Goal: Information Seeking & Learning: Learn about a topic

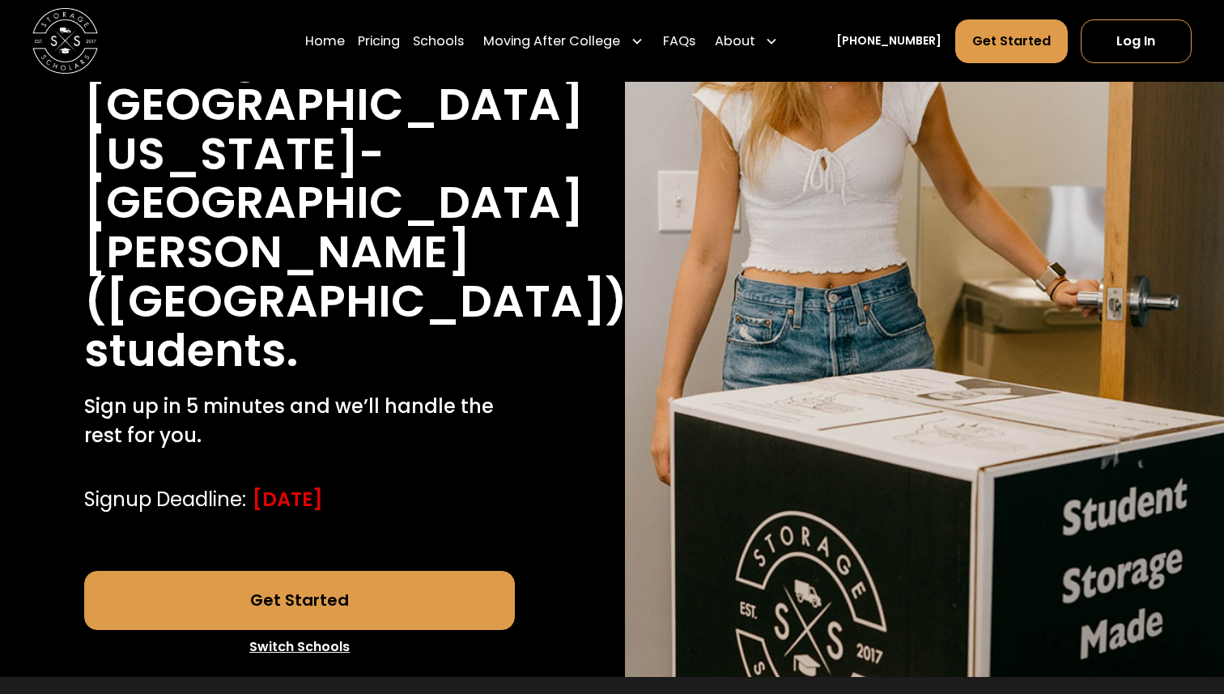
scroll to position [325, 0]
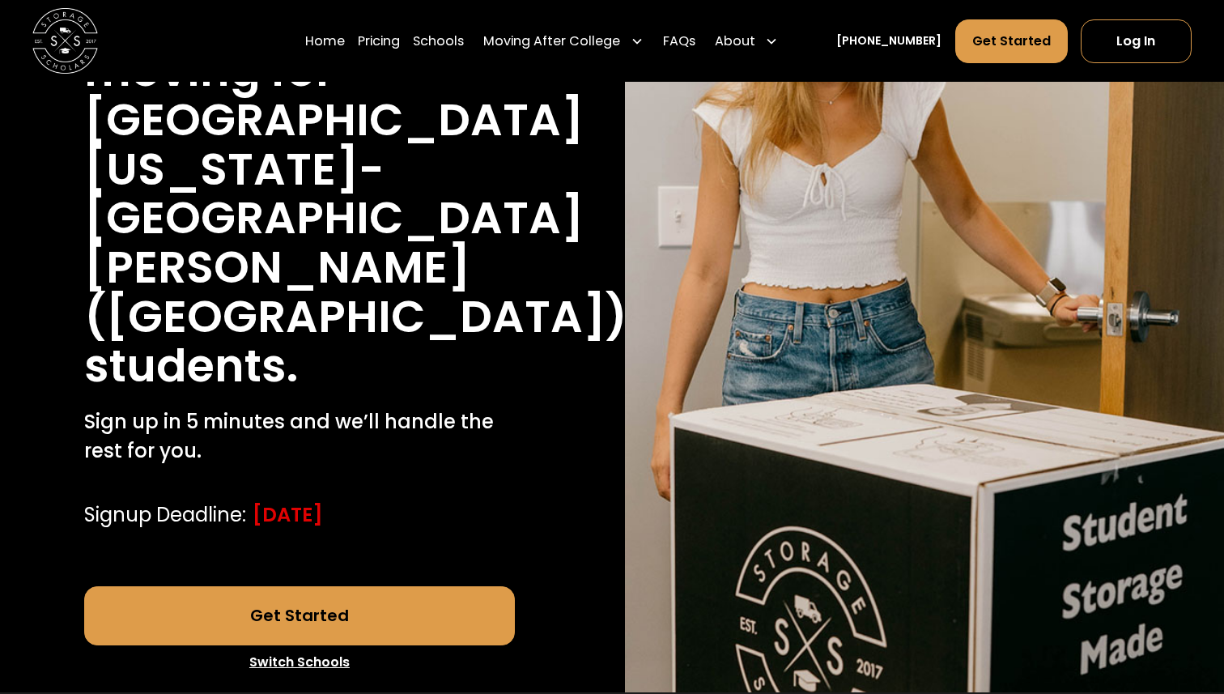
click at [414, 586] on link "Get Started" at bounding box center [300, 615] width 432 height 58
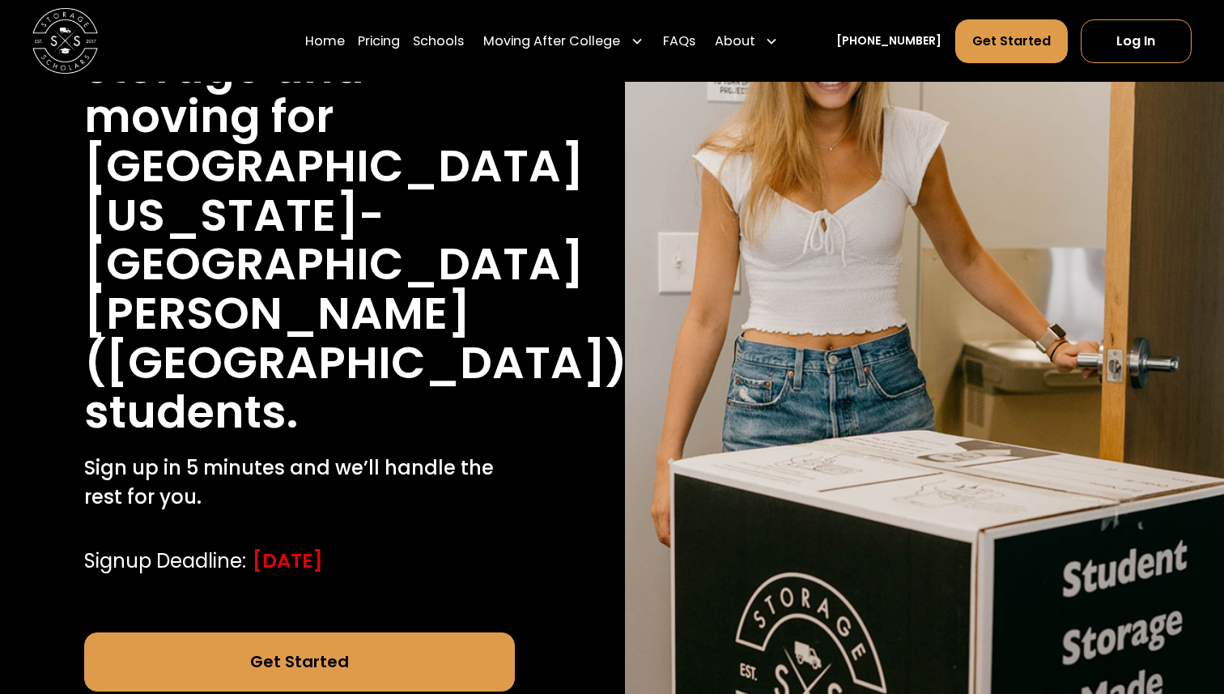
scroll to position [295, 0]
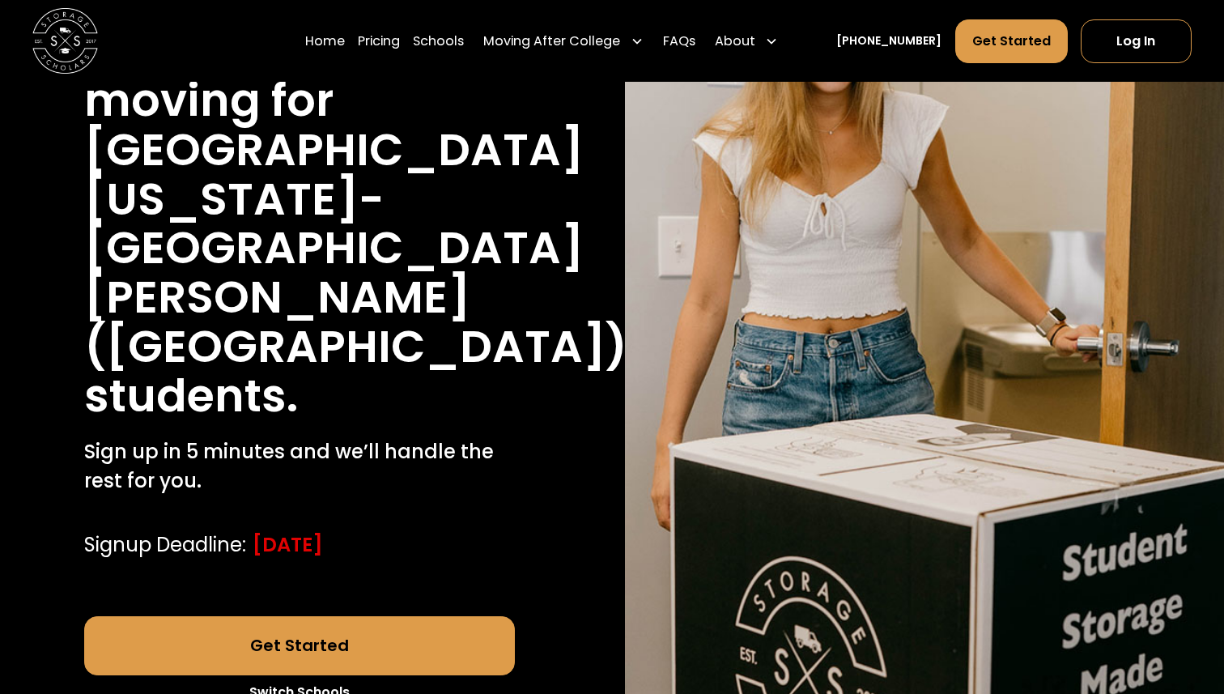
click at [375, 616] on link "Get Started" at bounding box center [300, 645] width 432 height 58
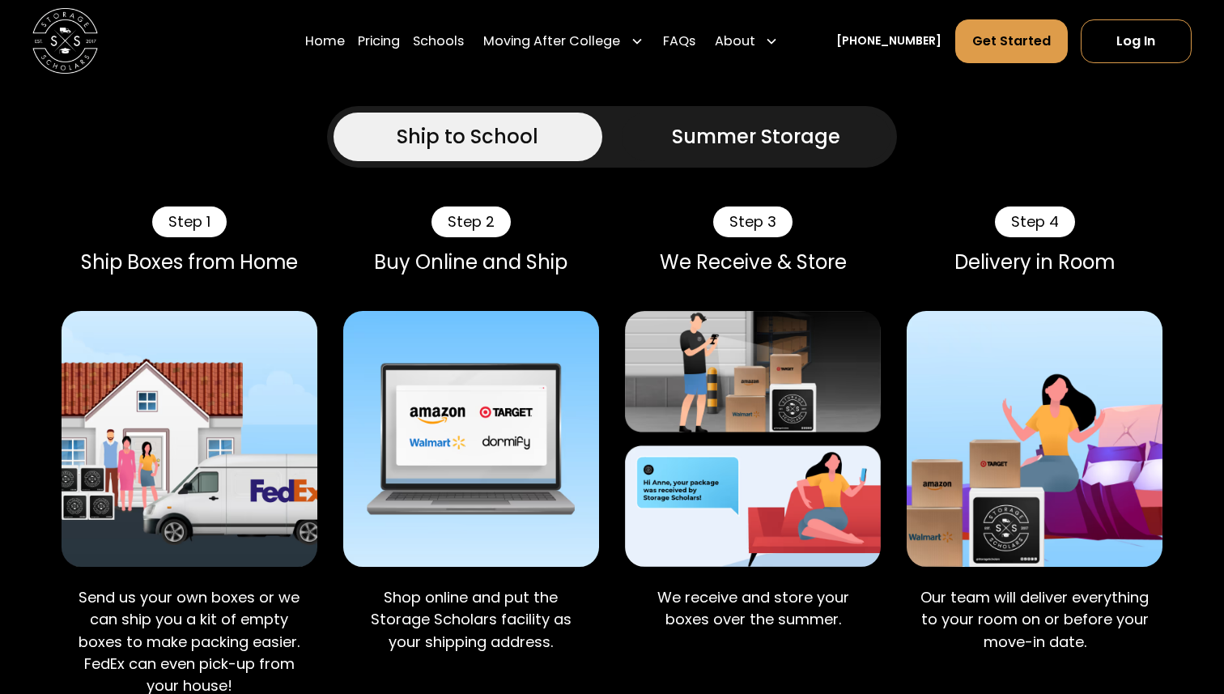
scroll to position [1520, 0]
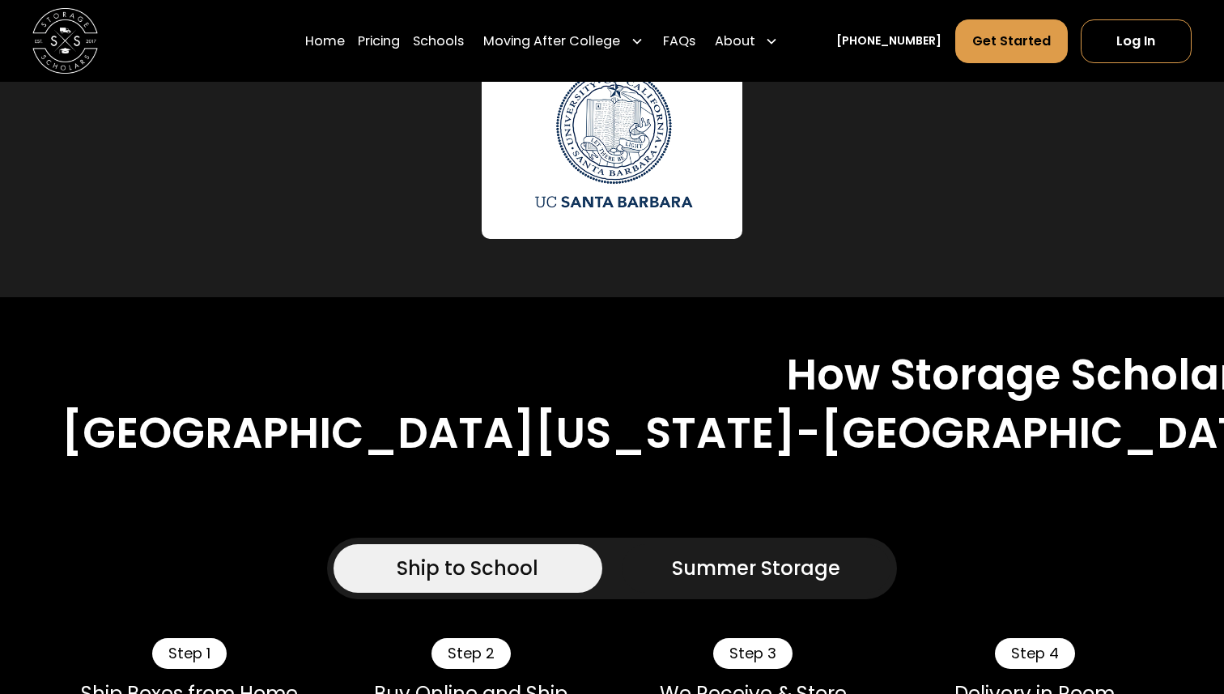
scroll to position [1095, 0]
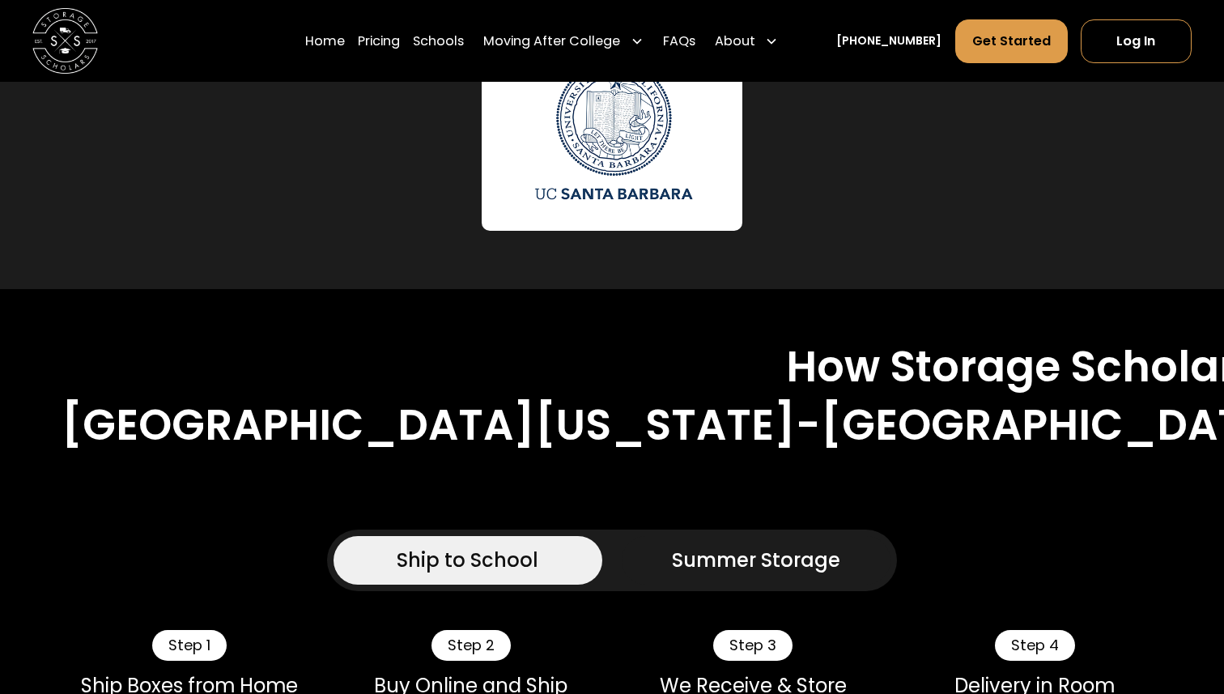
click at [713, 546] on div "Summer Storage" at bounding box center [756, 560] width 168 height 29
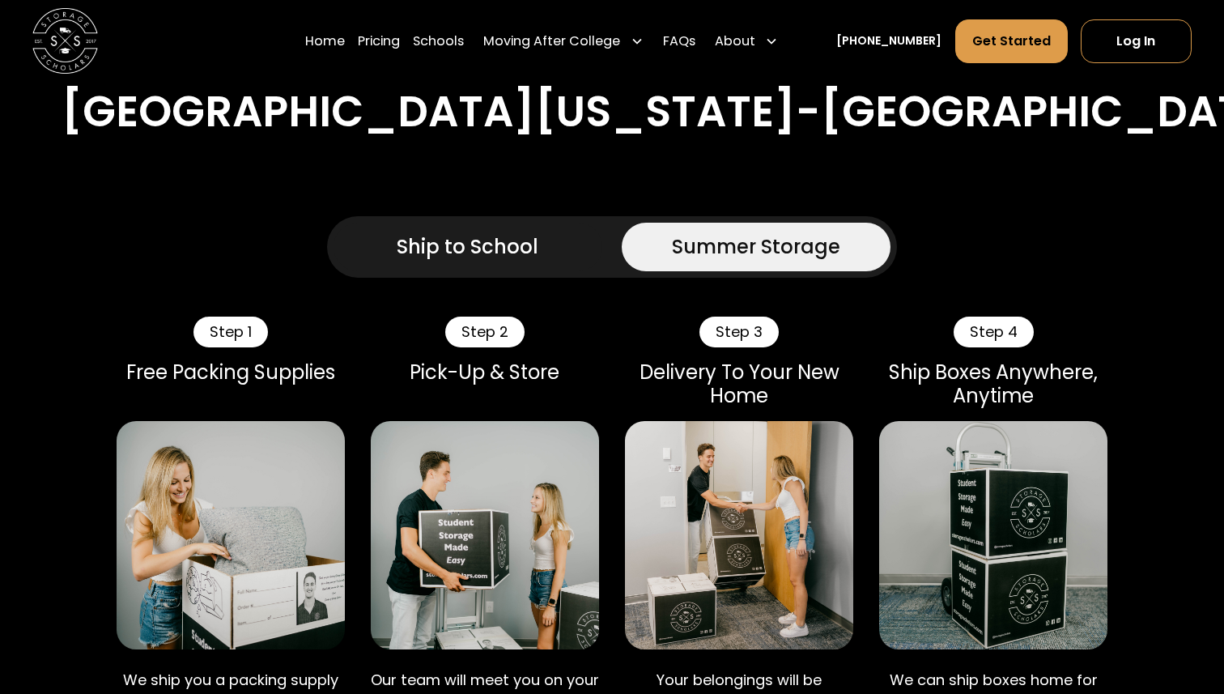
scroll to position [1410, 0]
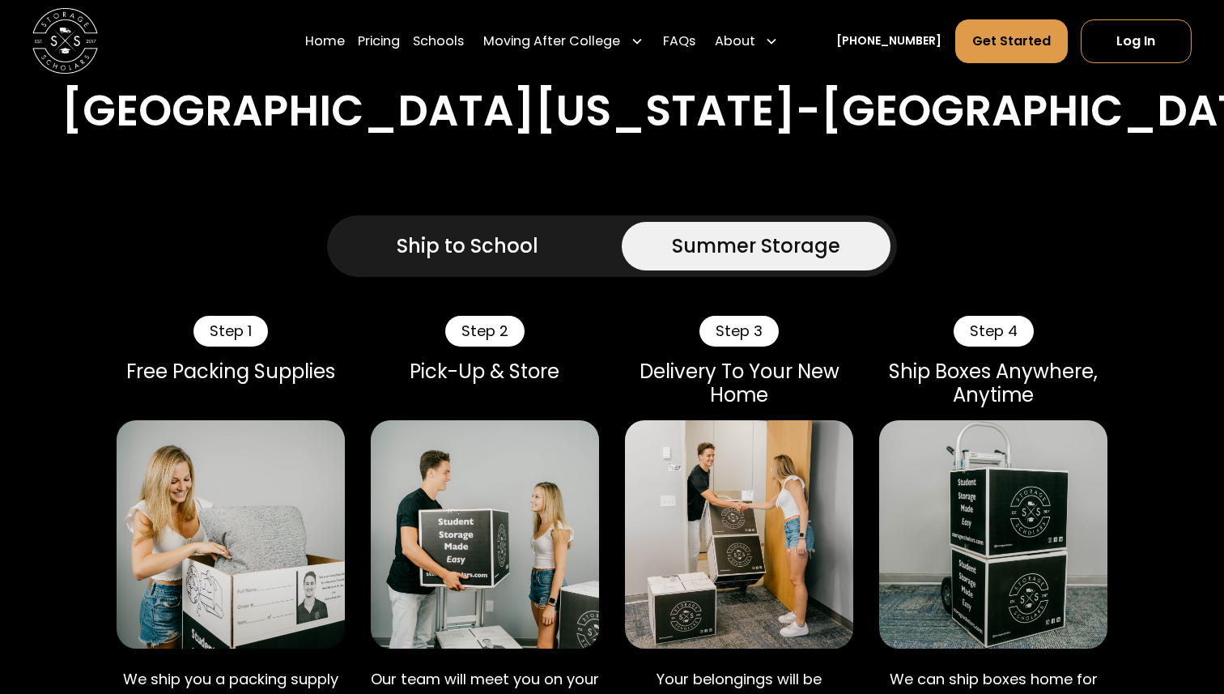
click at [483, 232] on div "Ship to School" at bounding box center [468, 246] width 142 height 29
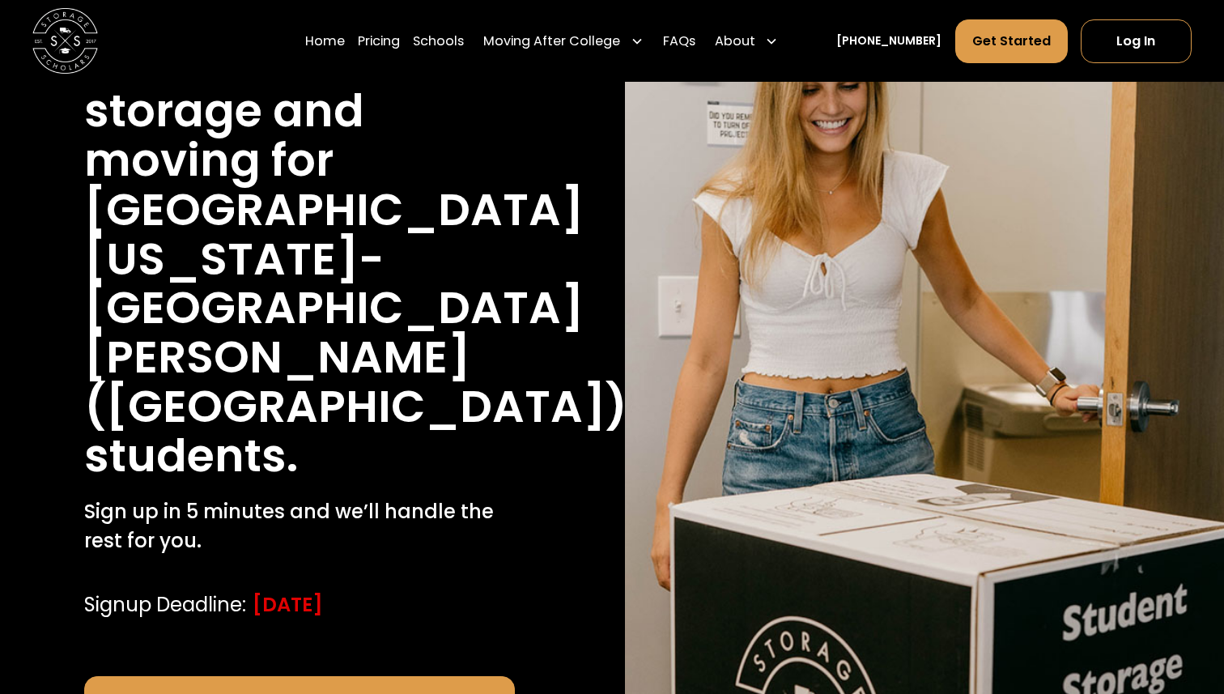
scroll to position [0, 0]
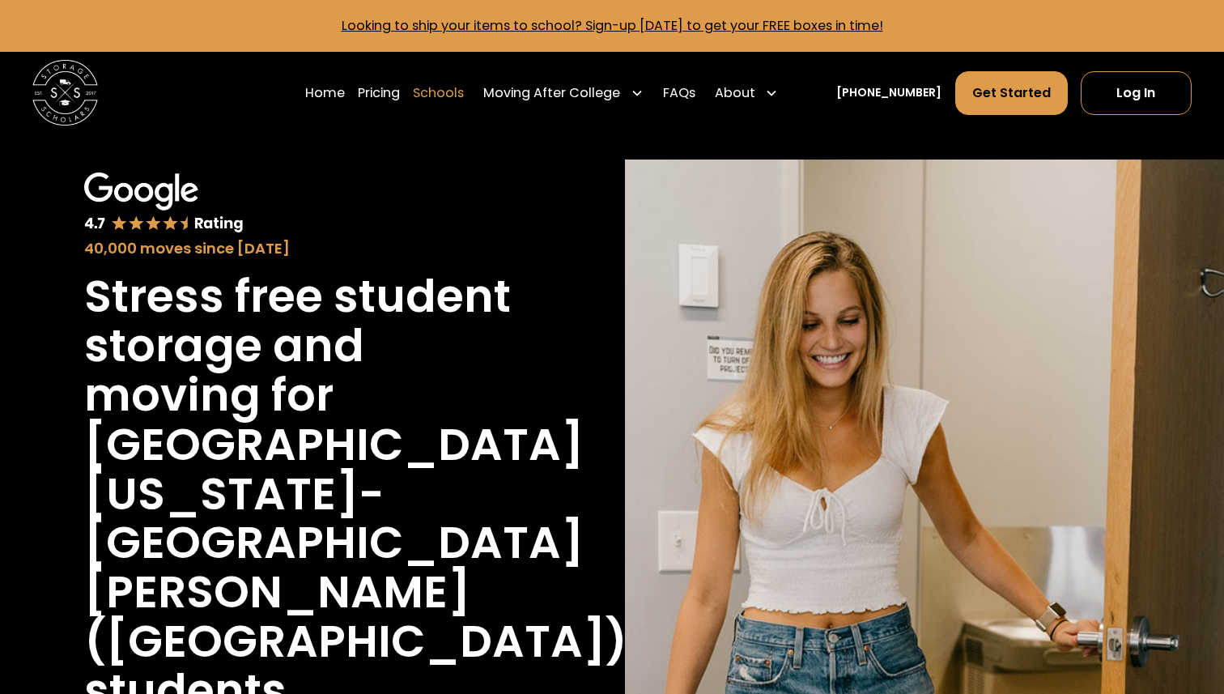
click at [453, 90] on link "Schools" at bounding box center [438, 92] width 51 height 45
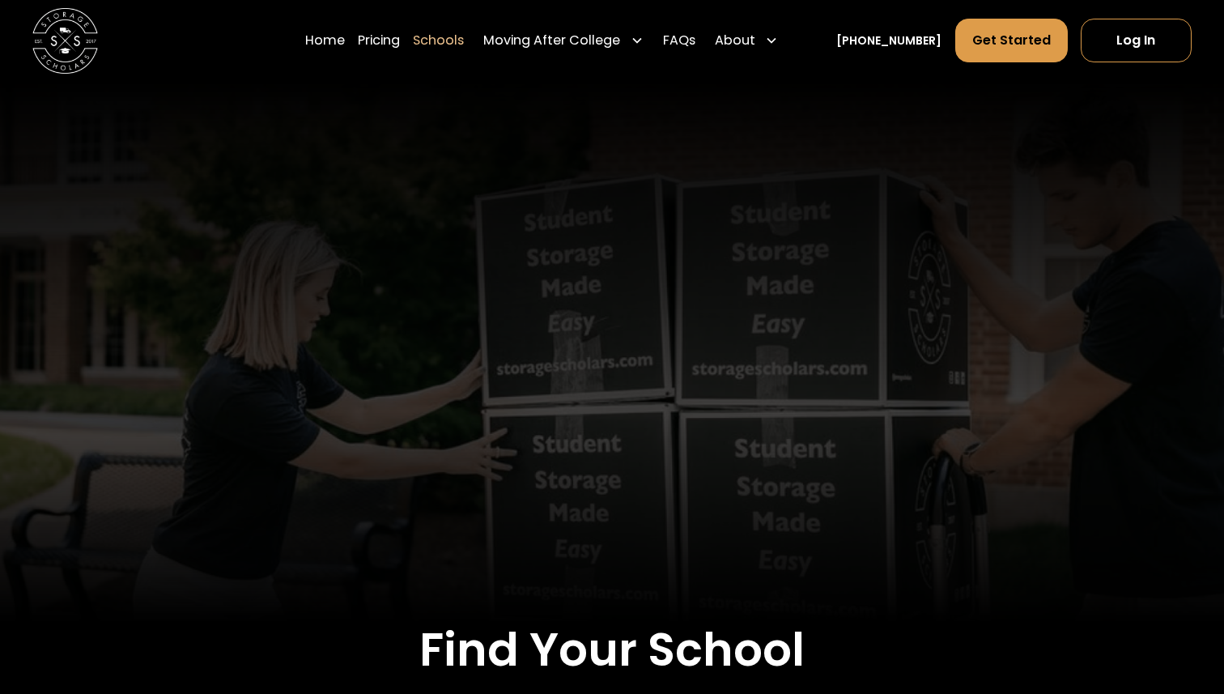
click at [400, 30] on link "Pricing" at bounding box center [379, 40] width 42 height 45
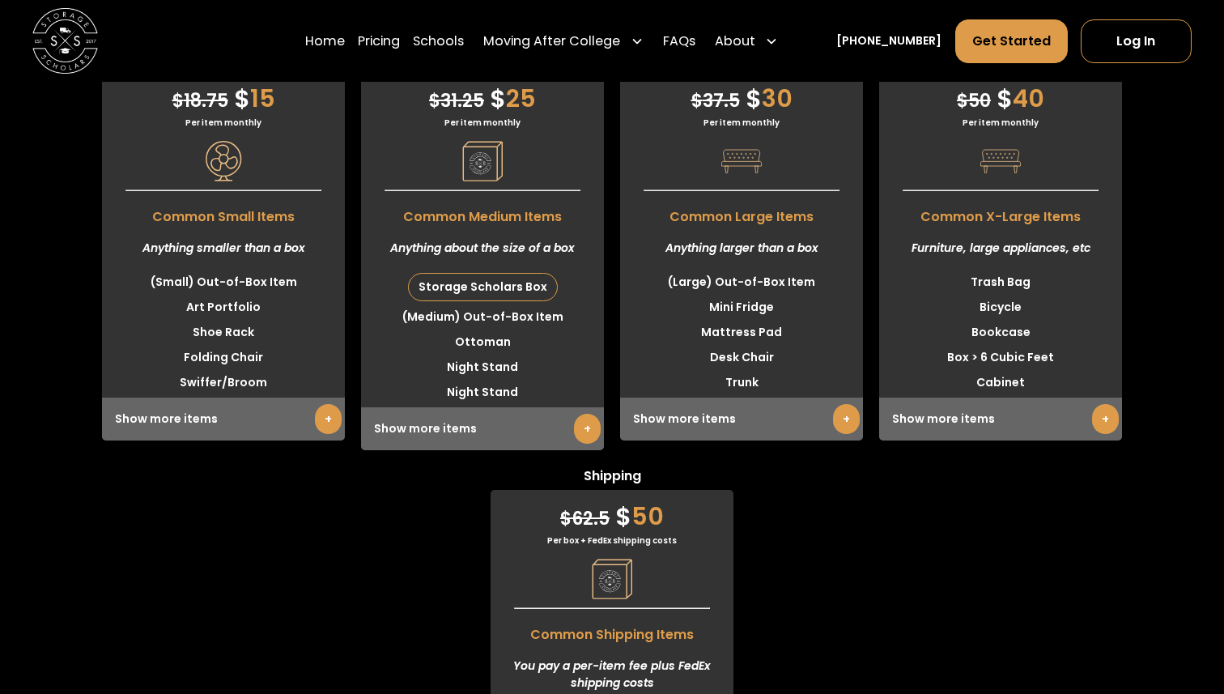
scroll to position [4657, 0]
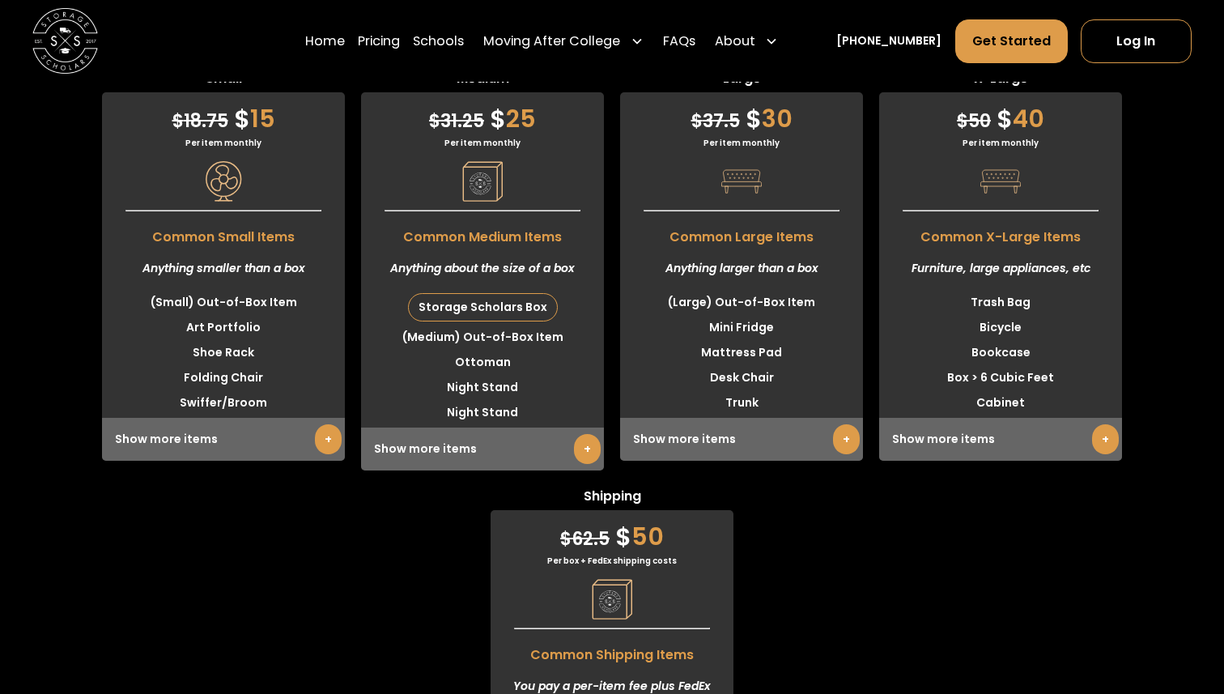
click at [1107, 424] on link "+" at bounding box center [1105, 439] width 27 height 30
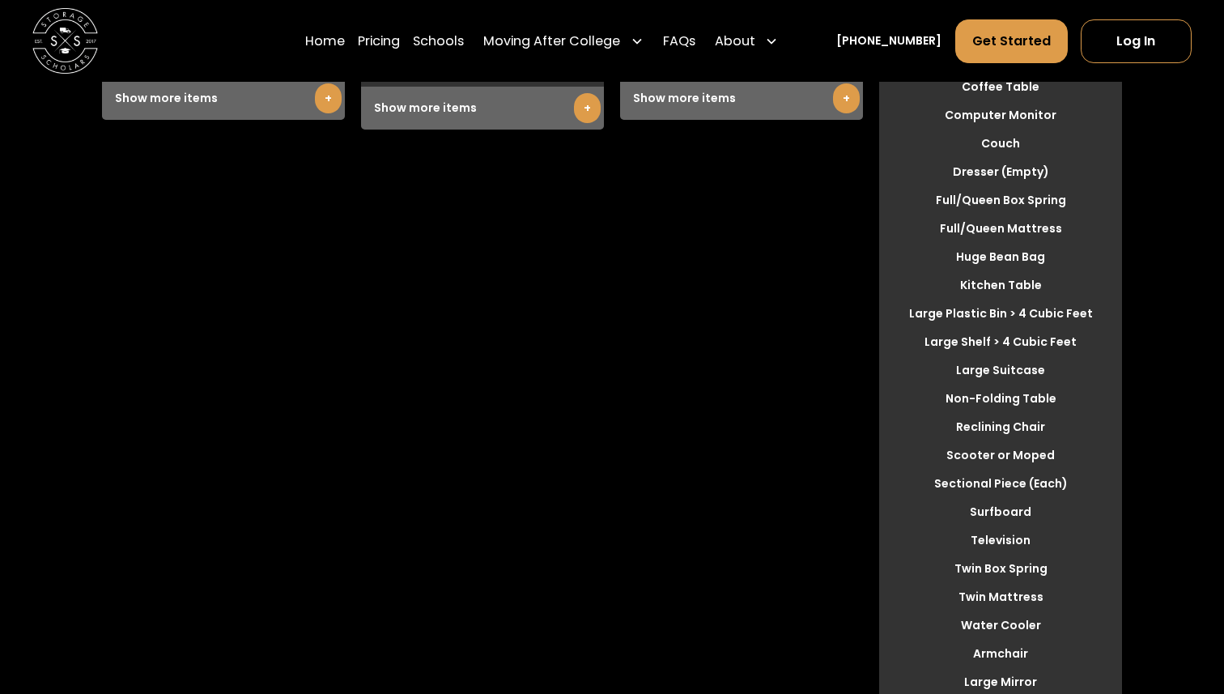
scroll to position [4998, 0]
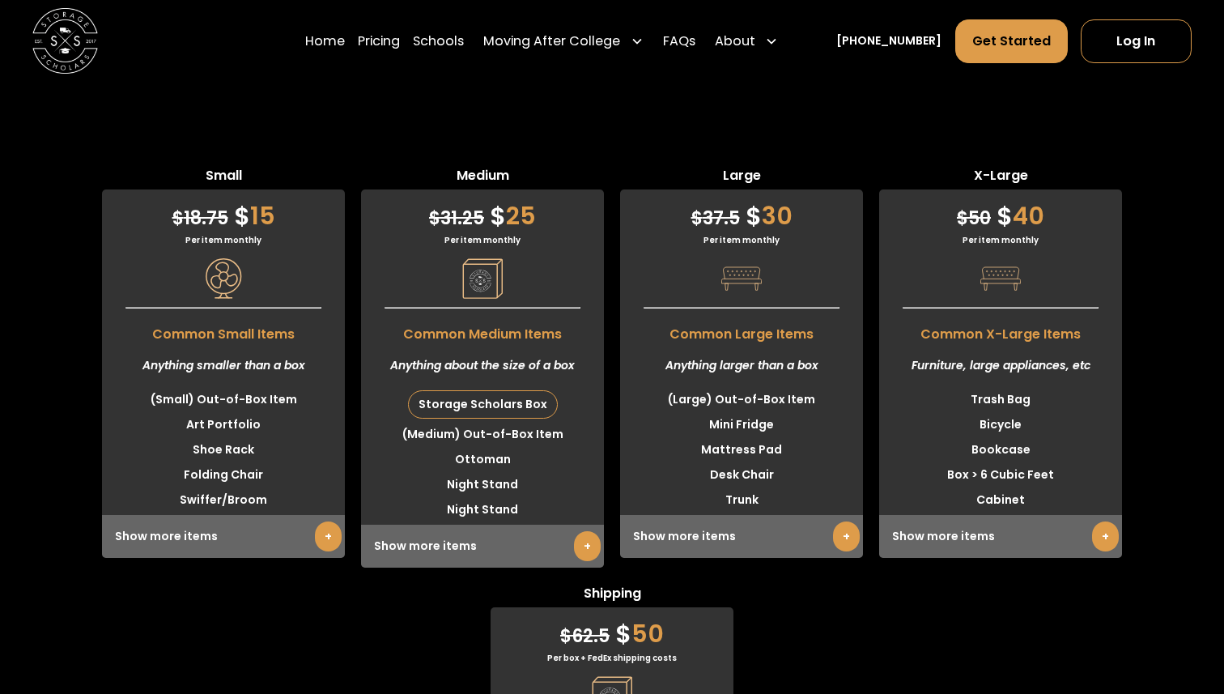
scroll to position [4534, 0]
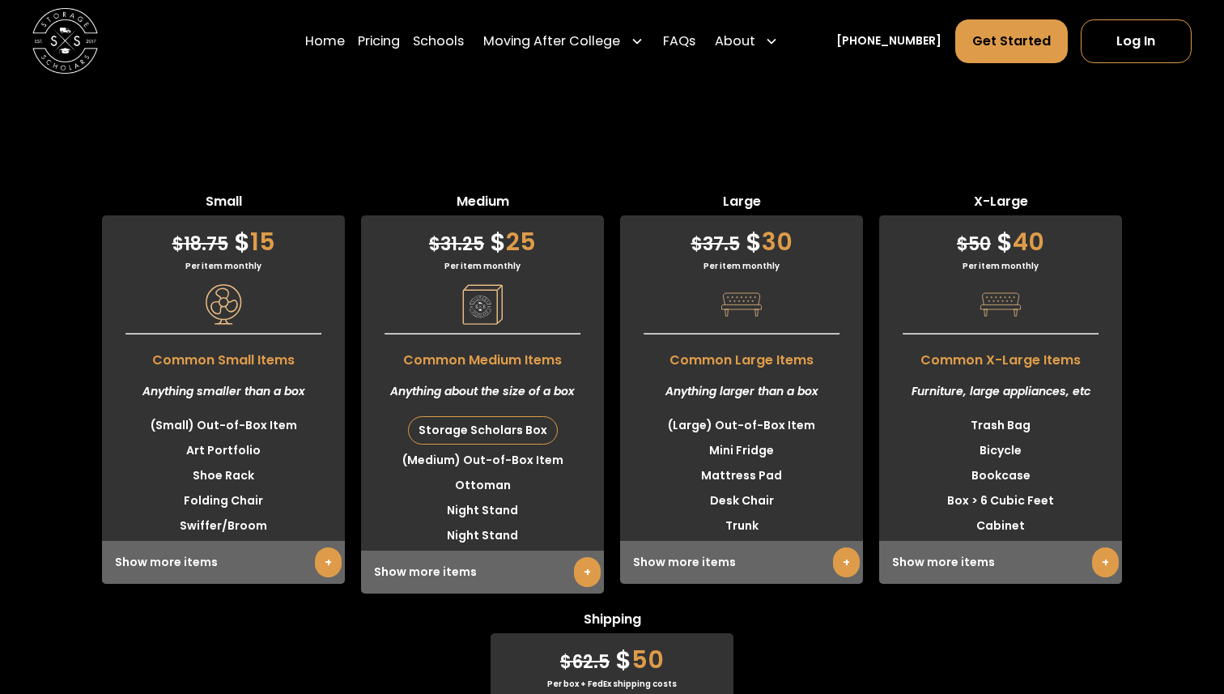
click at [845, 547] on link "+" at bounding box center [846, 562] width 27 height 30
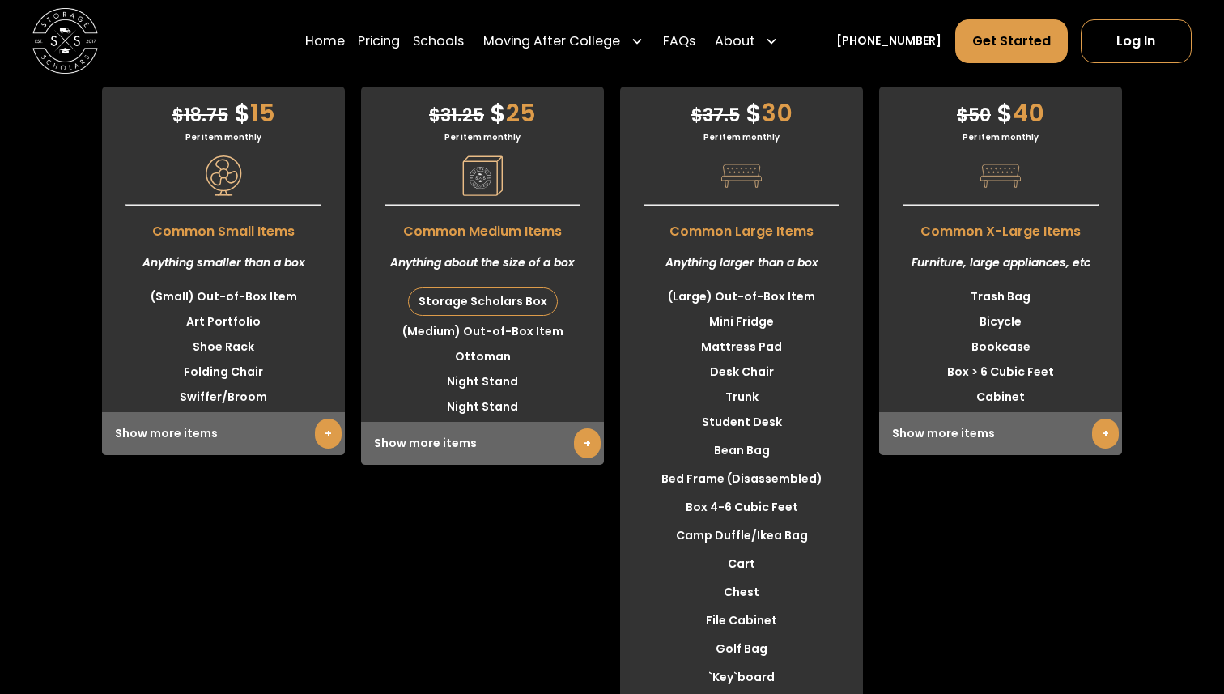
scroll to position [4669, 0]
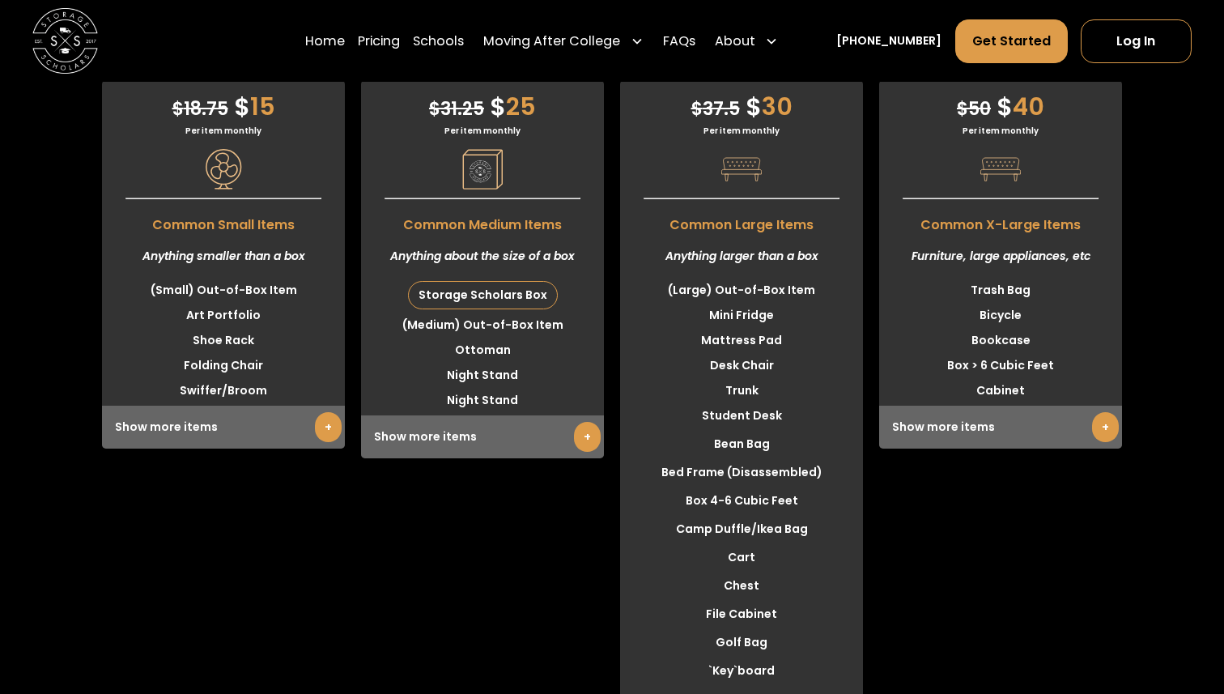
click at [1100, 412] on link "+" at bounding box center [1105, 427] width 27 height 30
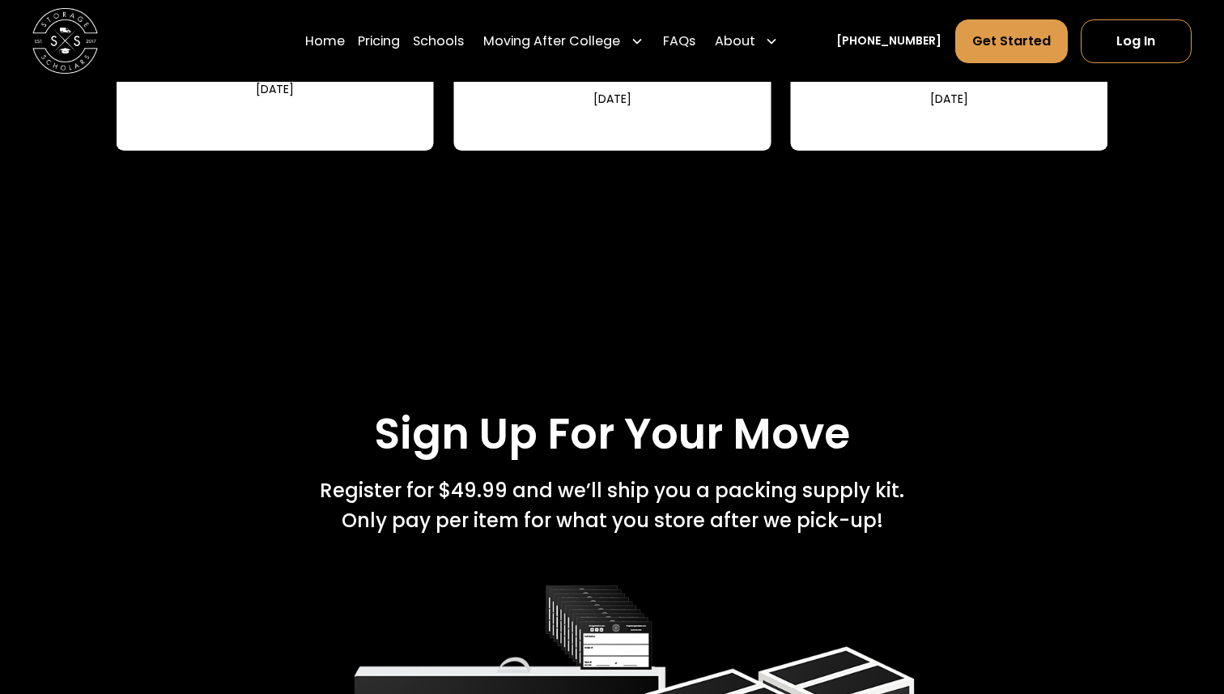
scroll to position [2367, 0]
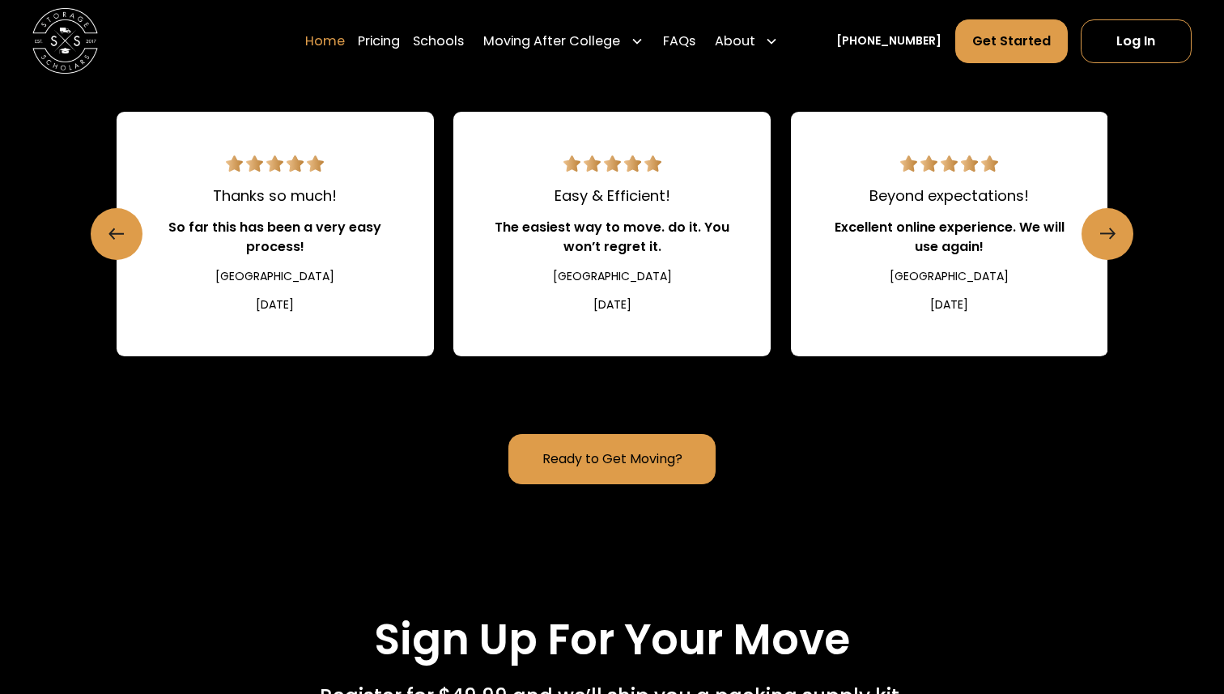
click at [345, 41] on link "Home" at bounding box center [325, 40] width 40 height 45
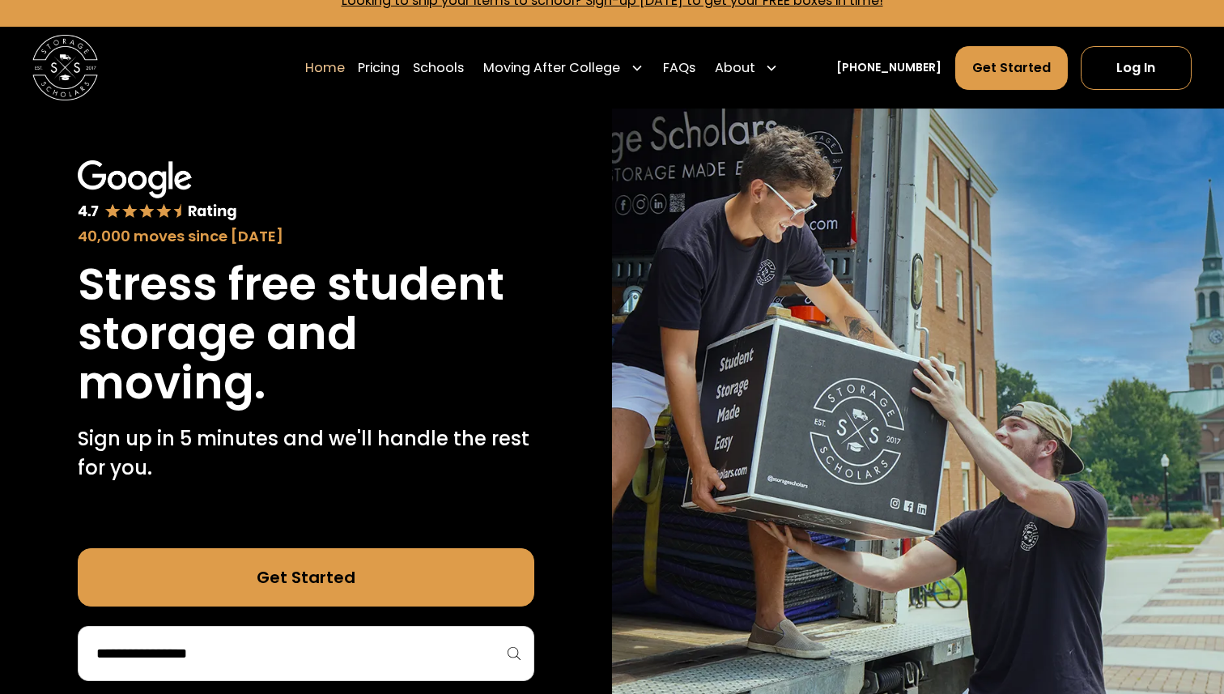
scroll to position [36, 0]
